Goal: Find specific page/section: Find specific page/section

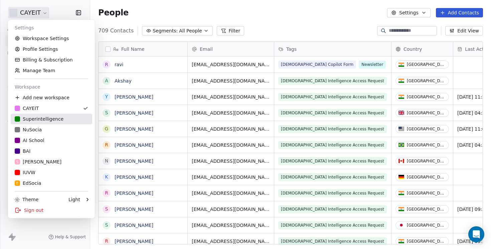
scroll to position [219, 401]
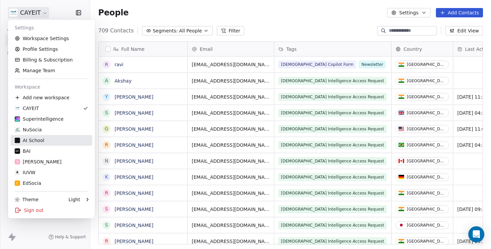
click at [55, 141] on div "AI School" at bounding box center [51, 140] width 73 height 7
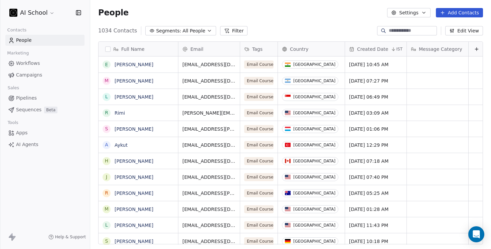
scroll to position [219, 401]
click at [134, 129] on link "[PERSON_NAME]" at bounding box center [134, 128] width 39 height 5
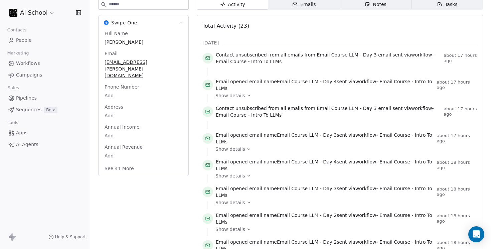
scroll to position [74, 0]
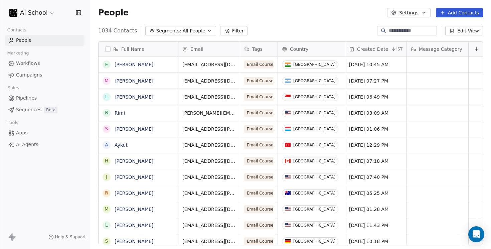
scroll to position [219, 401]
click at [122, 160] on link "[PERSON_NAME]" at bounding box center [134, 160] width 39 height 5
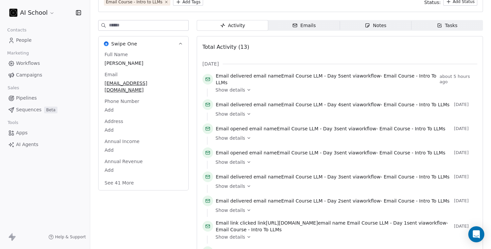
scroll to position [62, 0]
